Goal: Transaction & Acquisition: Purchase product/service

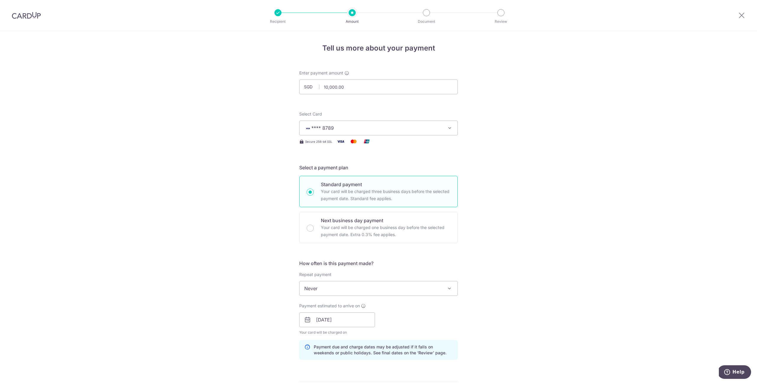
scroll to position [273, 0]
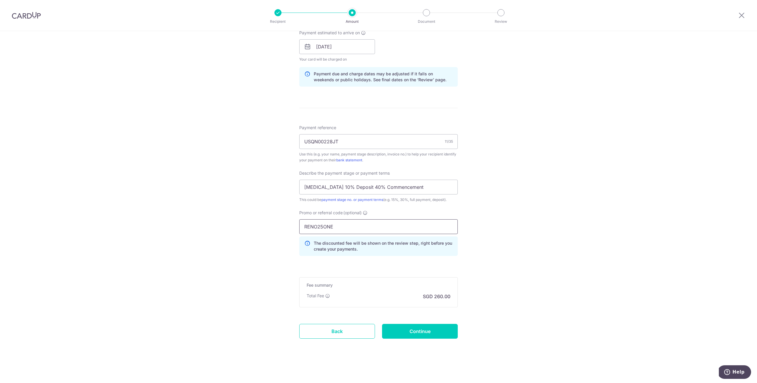
click at [348, 226] on input "RENO25ONE" at bounding box center [378, 226] width 158 height 15
paste input "OCBC90NV"
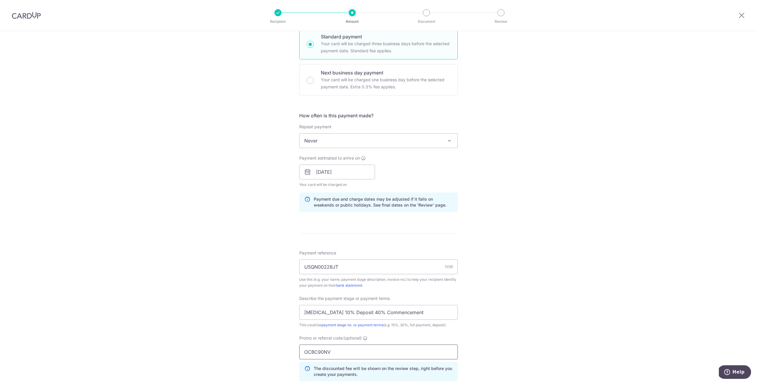
scroll to position [0, 0]
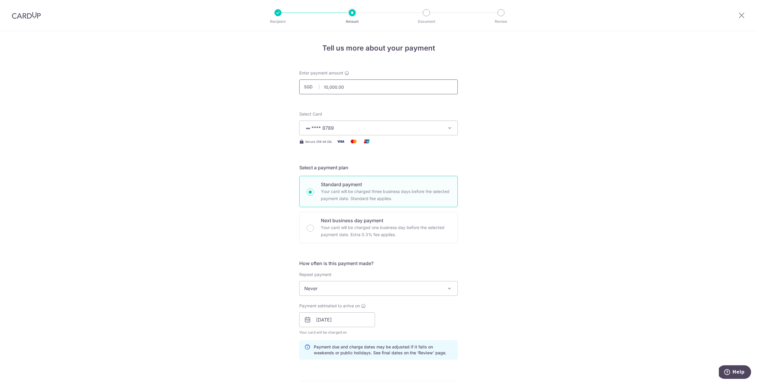
type input "OCBC90NV"
click at [345, 85] on input "10,000.00" at bounding box center [378, 87] width 158 height 15
click at [555, 187] on div "Tell us more about your payment Enter payment amount SGD 20000 10000.00 Select …" at bounding box center [378, 343] width 757 height 625
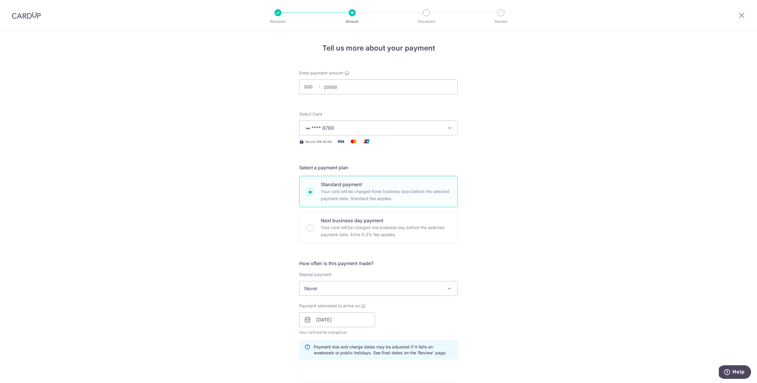
type input "20,000.00"
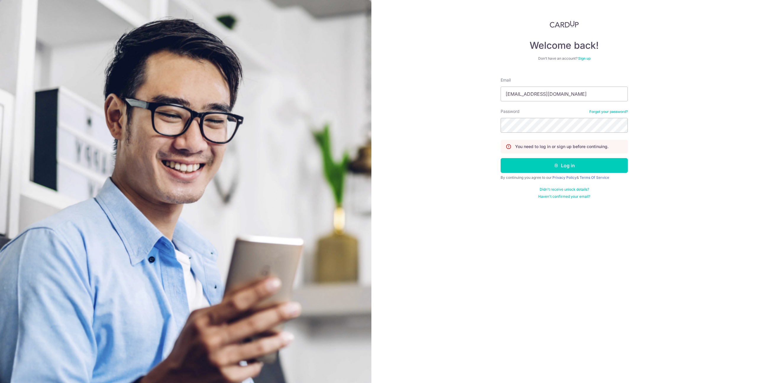
type input "[EMAIL_ADDRESS][DOMAIN_NAME]"
click at [542, 166] on button "Log in" at bounding box center [563, 165] width 127 height 15
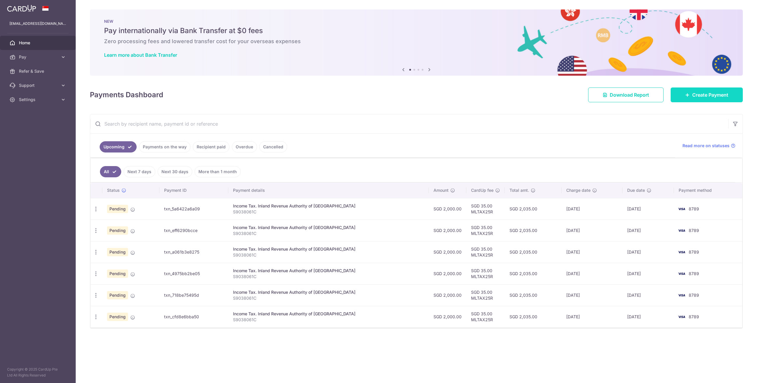
click at [710, 93] on span "Create Payment" at bounding box center [710, 94] width 36 height 7
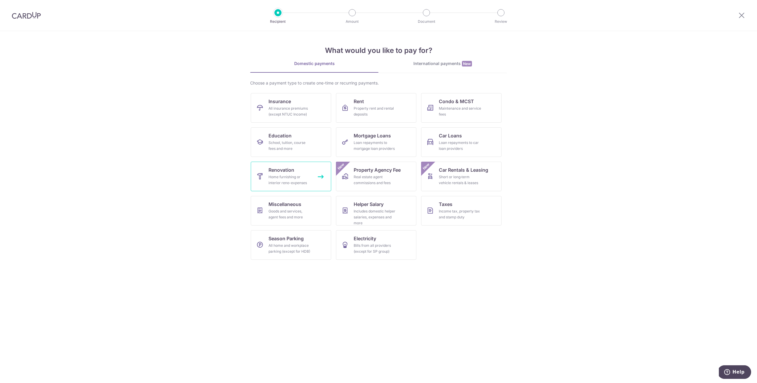
click at [299, 182] on div "Home furnishing or interior reno-expenses" at bounding box center [289, 180] width 43 height 12
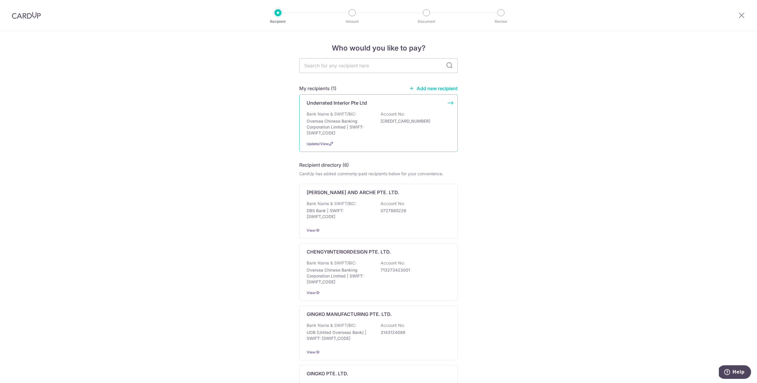
click at [389, 117] on p "Account No:" at bounding box center [392, 114] width 24 height 6
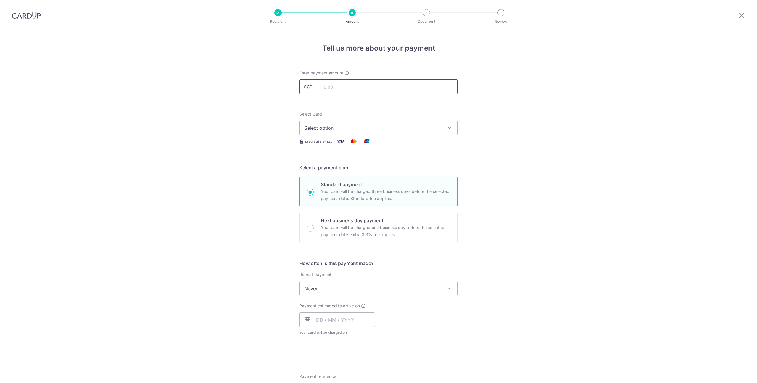
click at [351, 82] on input "text" at bounding box center [378, 87] width 158 height 15
type input "2"
type input "20,000.00"
click at [426, 127] on span "Select option" at bounding box center [373, 127] width 138 height 7
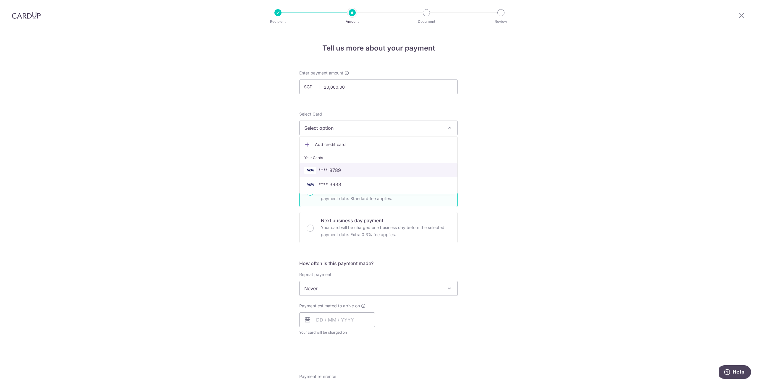
click at [407, 171] on span "**** 8789" at bounding box center [378, 170] width 148 height 7
click at [383, 289] on span "Never" at bounding box center [378, 288] width 158 height 14
click at [489, 278] on div "Tell us more about your payment Enter payment amount SGD 20,000.00 20000.00 Sel…" at bounding box center [378, 318] width 757 height 574
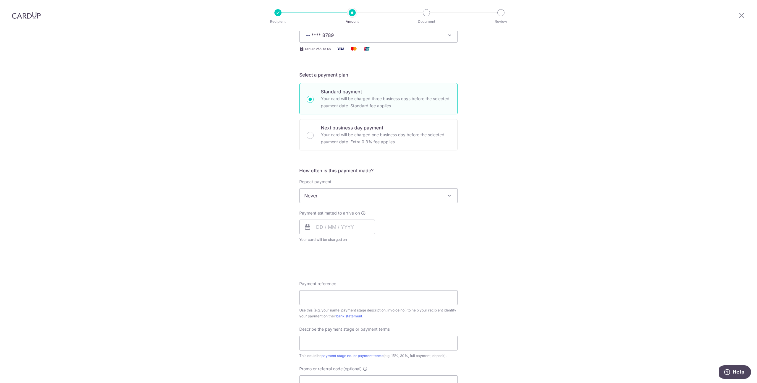
scroll to position [145, 0]
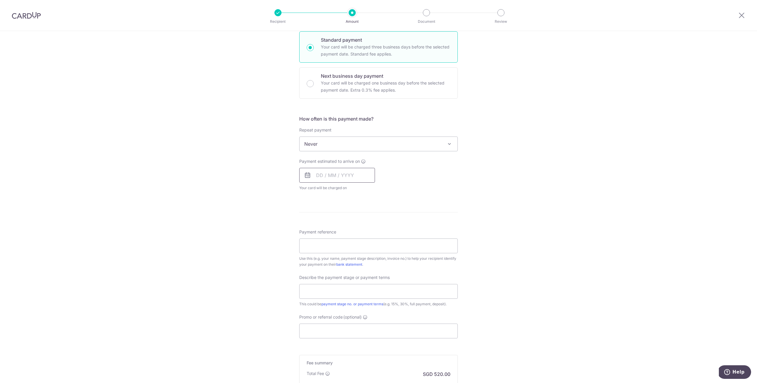
click at [322, 176] on input "text" at bounding box center [337, 175] width 76 height 15
click at [404, 170] on div "Payment estimated to arrive on Prev Next Oct Nov Dec 2025 2026 2027 2028 2029 2…" at bounding box center [379, 174] width 166 height 33
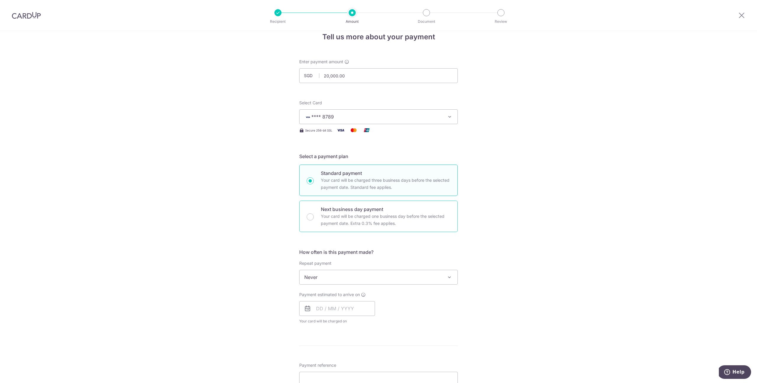
scroll to position [132, 0]
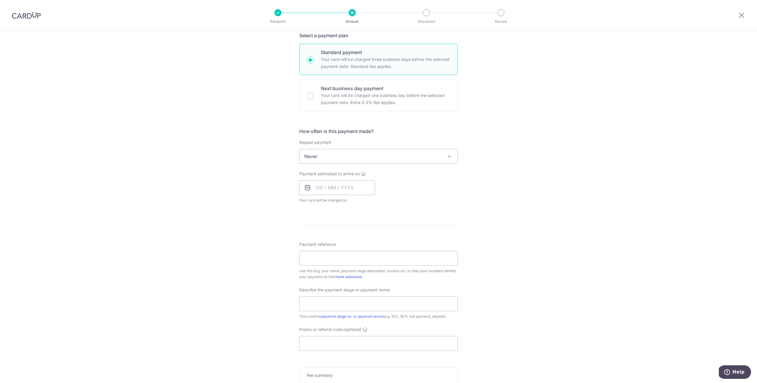
click at [371, 160] on span "Never" at bounding box center [378, 156] width 158 height 14
click at [479, 163] on div "Tell us more about your payment Enter payment amount SGD 20,000.00 20000.00 Sel…" at bounding box center [378, 186] width 757 height 574
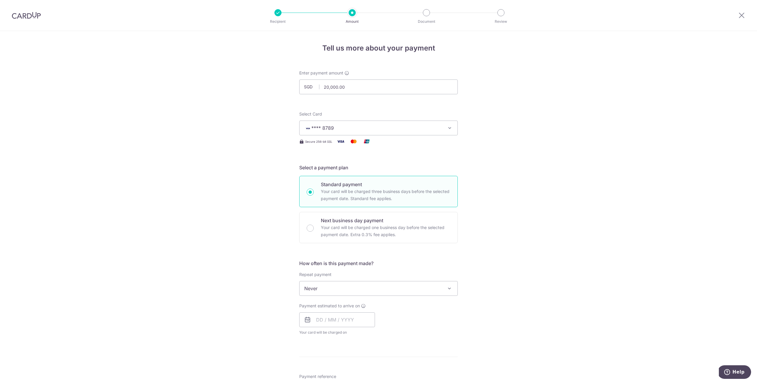
scroll to position [109, 0]
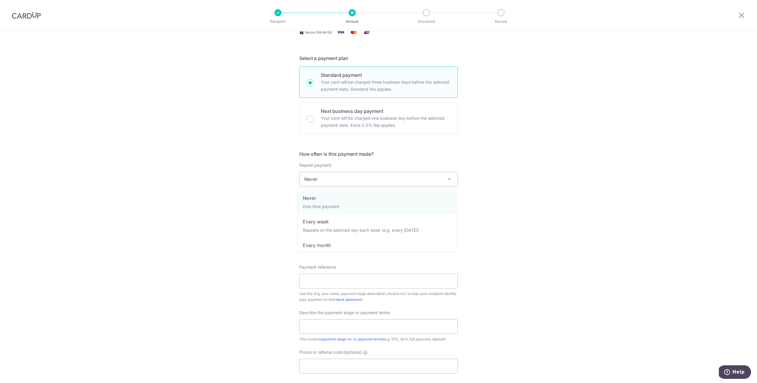
click at [402, 182] on span "Never" at bounding box center [378, 179] width 158 height 14
click at [498, 171] on div "Tell us more about your payment Enter payment amount SGD 20,000.00 20000.00 Sel…" at bounding box center [378, 209] width 757 height 574
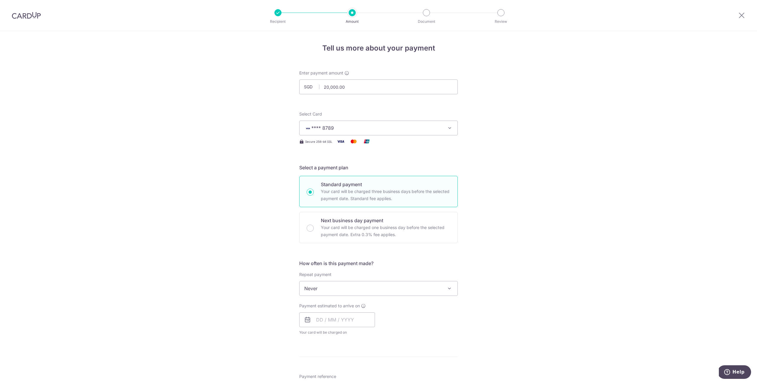
click at [365, 289] on span "Never" at bounding box center [378, 288] width 158 height 14
click at [348, 271] on div "How often is this payment made? Repeat payment Never Every week Every month Eve…" at bounding box center [378, 300] width 158 height 80
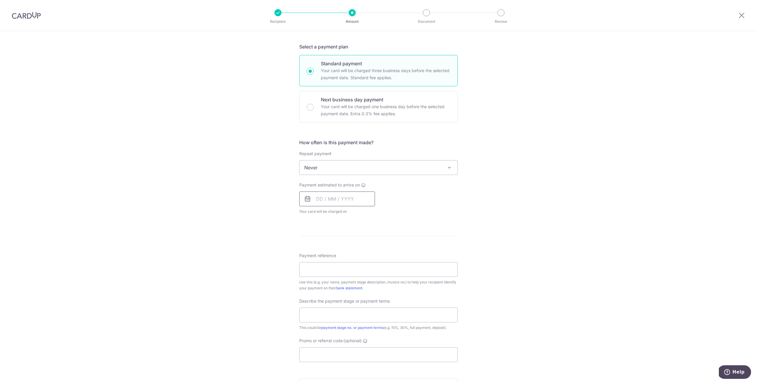
click at [356, 205] on input "text" at bounding box center [337, 199] width 76 height 15
click at [319, 252] on link "6" at bounding box center [322, 252] width 9 height 9
type input "06/10/2025"
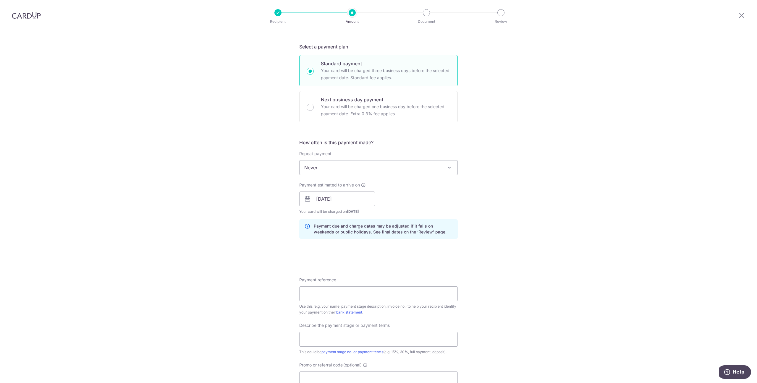
click at [380, 161] on span "Never" at bounding box center [378, 168] width 158 height 14
click at [484, 189] on div "Tell us more about your payment Enter payment amount SGD 20,000.00 20000.00 Sel…" at bounding box center [378, 209] width 757 height 599
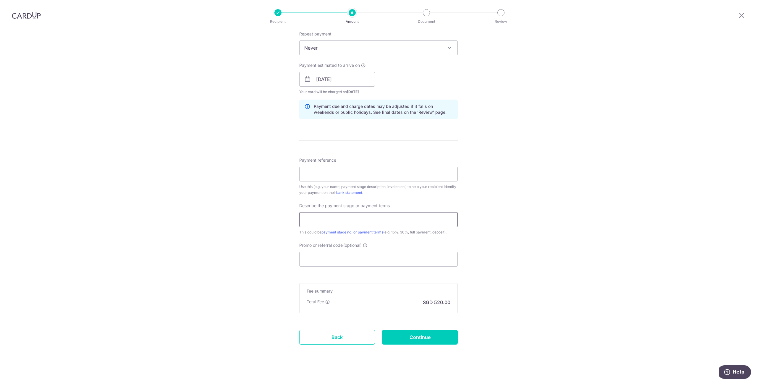
scroll to position [247, 0]
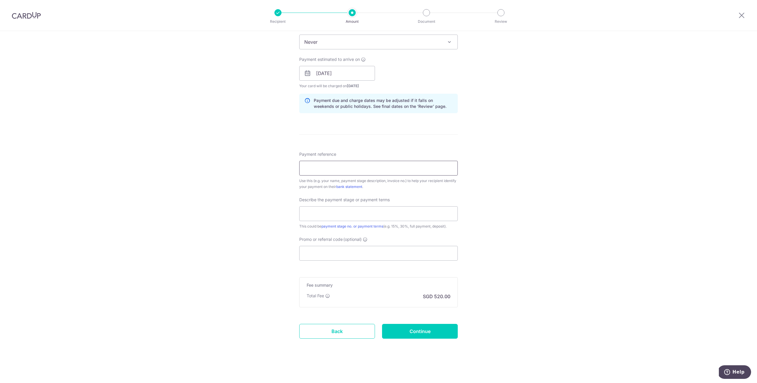
click at [398, 171] on input "Payment reference" at bounding box center [378, 168] width 158 height 15
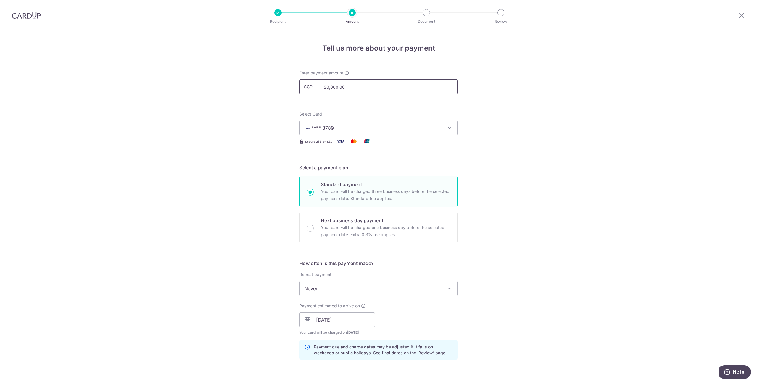
click at [358, 85] on input "20,000.00" at bounding box center [378, 87] width 158 height 15
click at [326, 86] on input "20,000.00" at bounding box center [378, 87] width 158 height 15
click at [430, 95] on form "Enter payment amount SGD 21,068.00 21068.00 Select Card **** 8789 Add credit ca…" at bounding box center [378, 336] width 158 height 532
click at [428, 91] on input "21,068.00" at bounding box center [378, 87] width 158 height 15
click at [522, 140] on div "Tell us more about your payment Enter payment amount SGD 21068.78 21068.00 Sele…" at bounding box center [378, 330] width 757 height 599
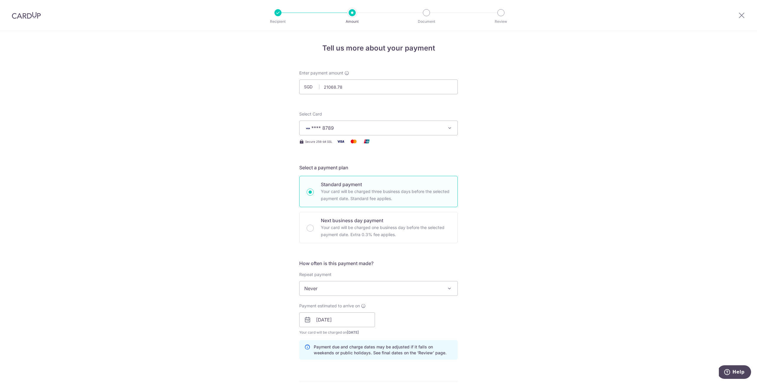
type input "21,068.78"
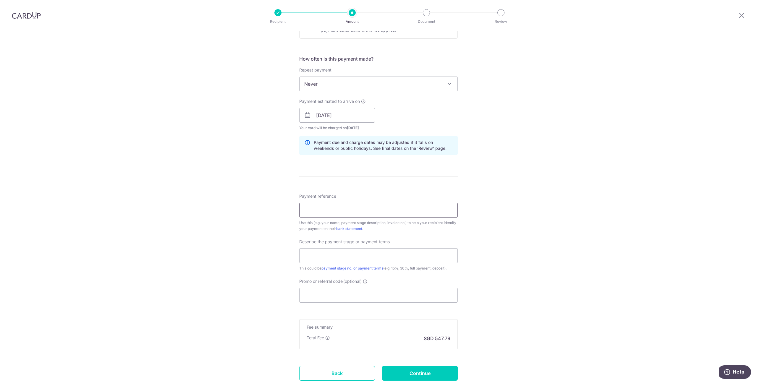
click at [357, 210] on input "Payment reference" at bounding box center [378, 210] width 158 height 15
type input "USQN00228JT"
type input "10% Deposit 40% Commenceable"
click at [368, 290] on input "Promo or referral code (optional)" at bounding box center [378, 295] width 158 height 15
paste input "OCBC90NV"
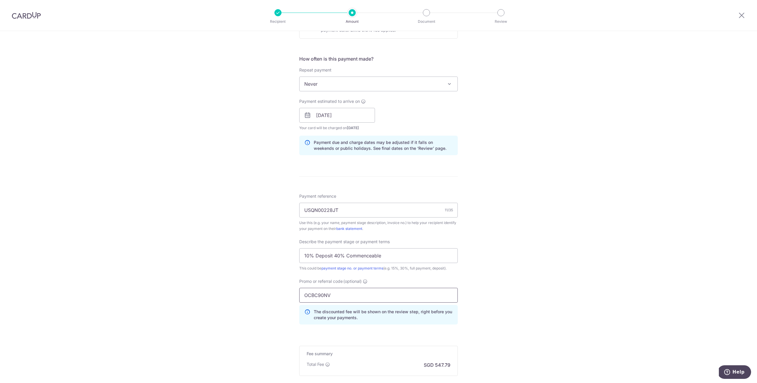
scroll to position [261, 0]
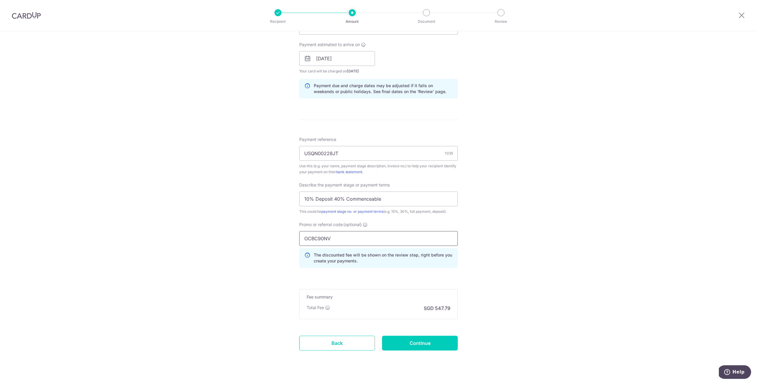
type input "OCBC90NV"
click at [505, 260] on div "Tell us more about your payment Enter payment amount SGD 21,068.78 21068.78 Sel…" at bounding box center [378, 82] width 757 height 625
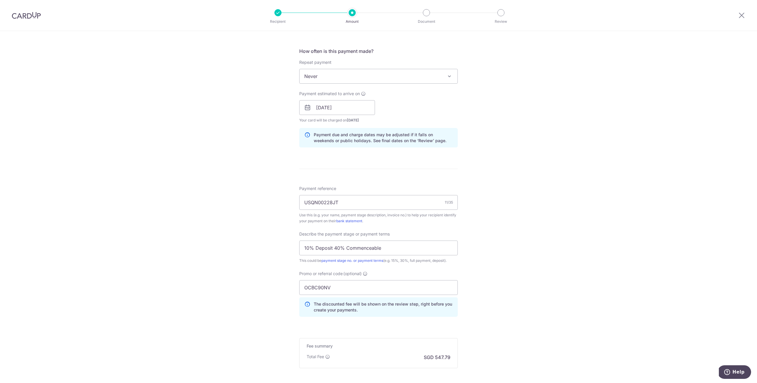
scroll to position [273, 0]
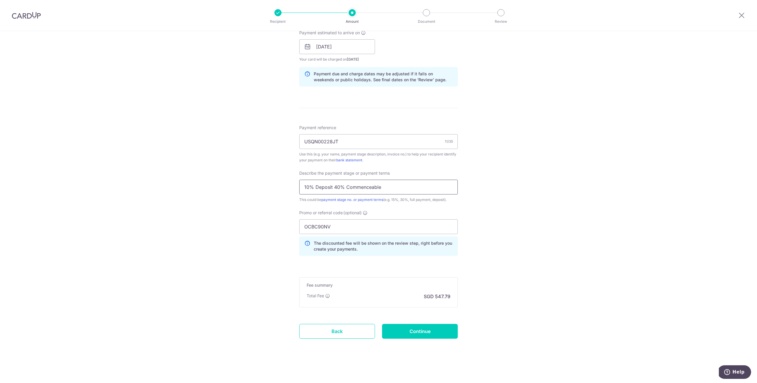
click at [370, 188] on input "10% Deposit 40% Commenceable" at bounding box center [378, 187] width 158 height 15
type input "10% Deposit 40% Commencement"
click at [528, 186] on div "Tell us more about your payment Enter payment amount SGD 21,068.78 21068.78 Sel…" at bounding box center [378, 70] width 757 height 625
click at [422, 333] on input "Continue" at bounding box center [420, 331] width 76 height 15
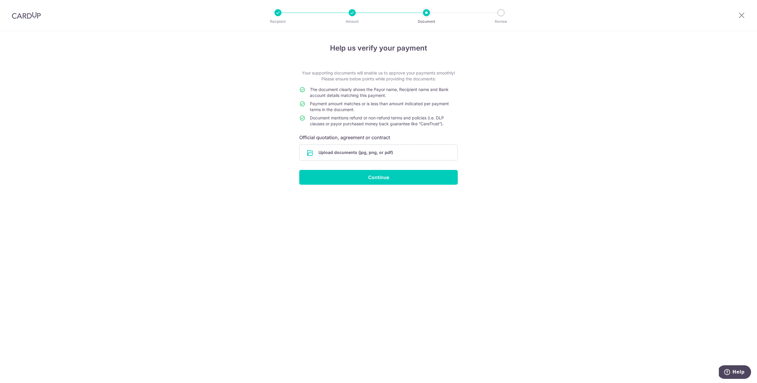
click at [256, 279] on div "Help us verify your payment Your supporting documents will enable us to approve…" at bounding box center [378, 207] width 757 height 352
click at [739, 14] on icon at bounding box center [741, 15] width 7 height 7
